Goal: Check status

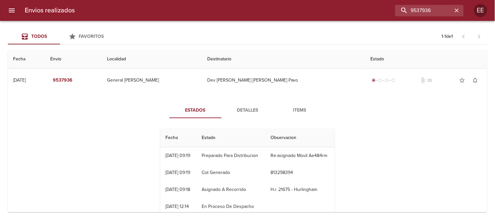
click at [291, 20] on div "Envios realizados 9537936 EE" at bounding box center [247, 10] width 495 height 21
type input "[PERSON_NAME]"
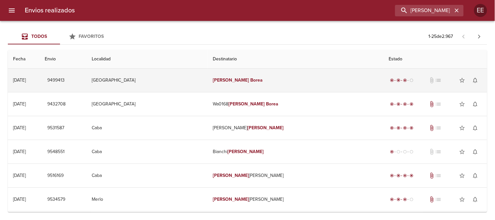
click at [250, 80] on em "Borea" at bounding box center [256, 80] width 12 height 6
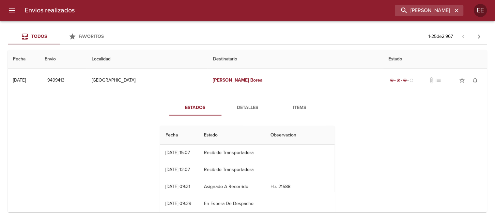
scroll to position [63, 0]
click at [243, 109] on span "Detalles" at bounding box center [247, 108] width 44 height 8
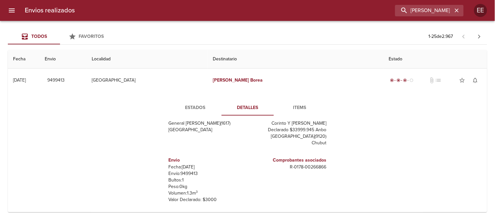
scroll to position [72, 0]
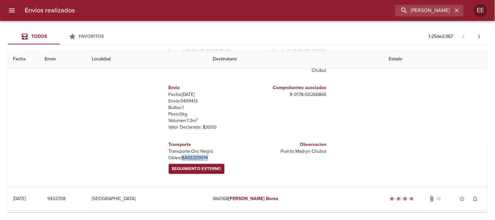
drag, startPoint x: 212, startPoint y: 154, endPoint x: 178, endPoint y: 155, distance: 34.6
click at [178, 155] on p "[PERSON_NAME]: BA93209014" at bounding box center [207, 158] width 76 height 7
copy p "BA93209014"
click at [202, 168] on span "Seguimiento Externo" at bounding box center [196, 169] width 49 height 8
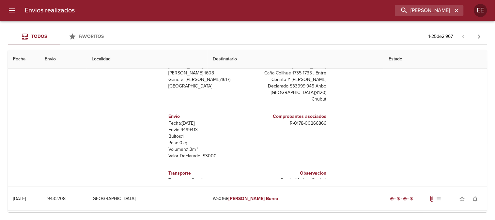
scroll to position [0, 0]
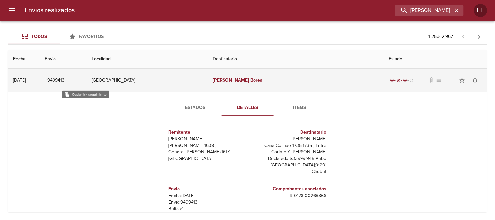
click at [65, 77] on span "9499413" at bounding box center [55, 80] width 17 height 8
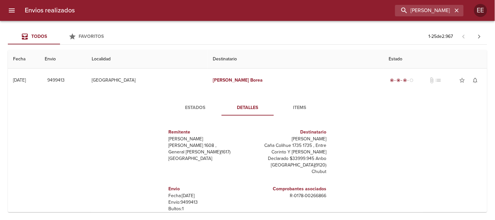
scroll to position [29, 0]
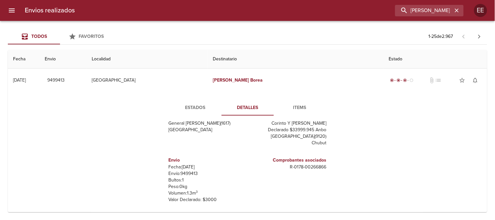
click at [187, 104] on span "Estados" at bounding box center [195, 108] width 44 height 8
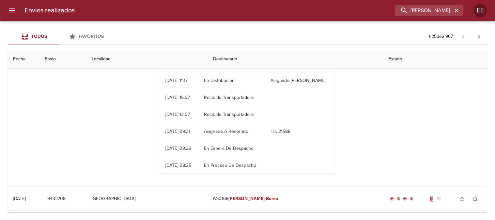
scroll to position [0, 0]
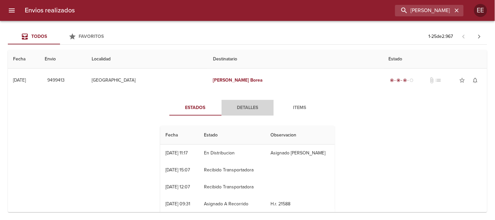
click at [245, 110] on span "Detalles" at bounding box center [247, 108] width 44 height 8
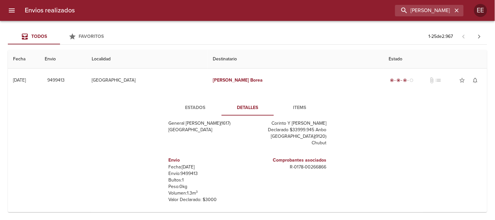
scroll to position [109, 0]
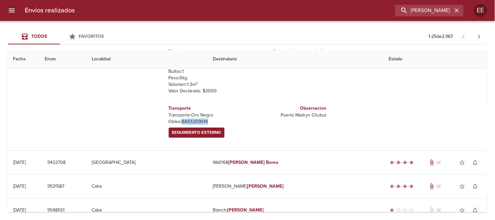
drag, startPoint x: 206, startPoint y: 122, endPoint x: 178, endPoint y: 121, distance: 28.4
click at [178, 121] on p "[PERSON_NAME]: BA93209014" at bounding box center [207, 121] width 76 height 7
copy p "BA93209014"
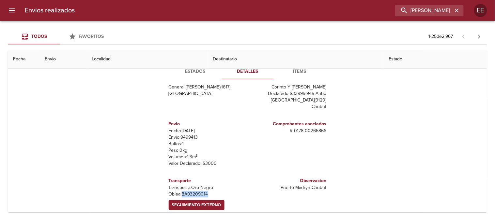
scroll to position [0, 0]
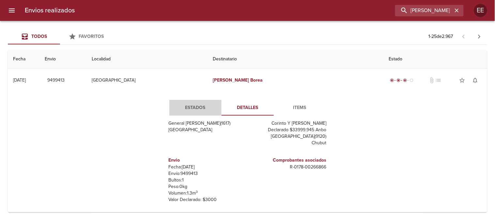
click at [189, 106] on span "Estados" at bounding box center [195, 108] width 44 height 8
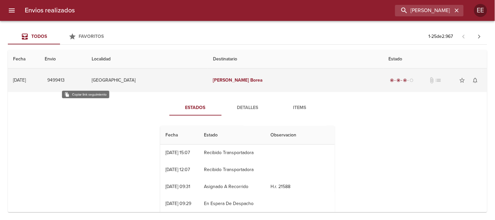
click at [65, 82] on span "9499413" at bounding box center [55, 80] width 17 height 8
